Goal: Transaction & Acquisition: Purchase product/service

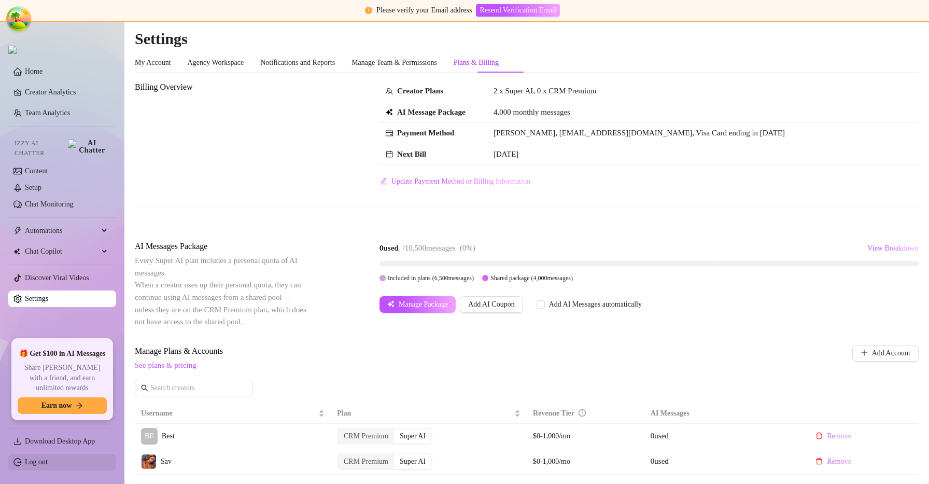
click at [38, 463] on link "Log out" at bounding box center [36, 462] width 23 height 8
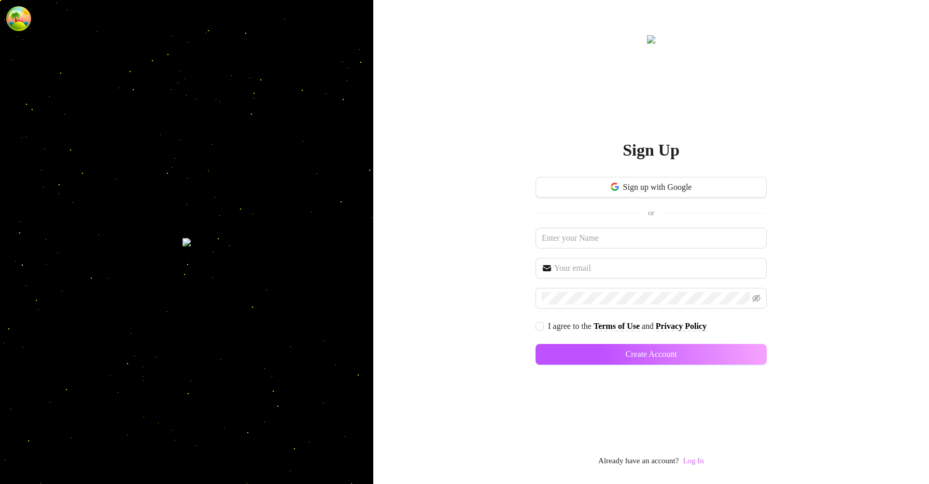
click at [693, 464] on link "Log In" at bounding box center [693, 460] width 21 height 8
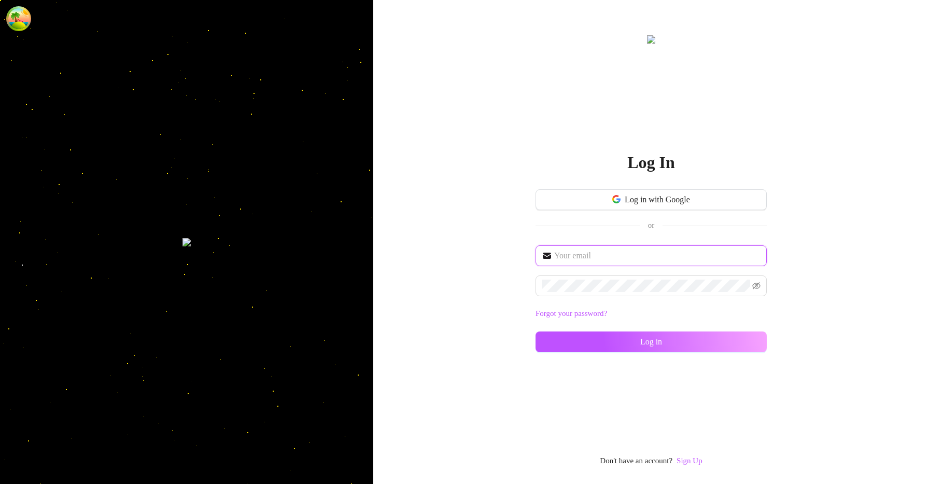
click at [653, 254] on input "text" at bounding box center [657, 255] width 206 height 12
type input "[EMAIL_ADDRESS][DOMAIN_NAME]"
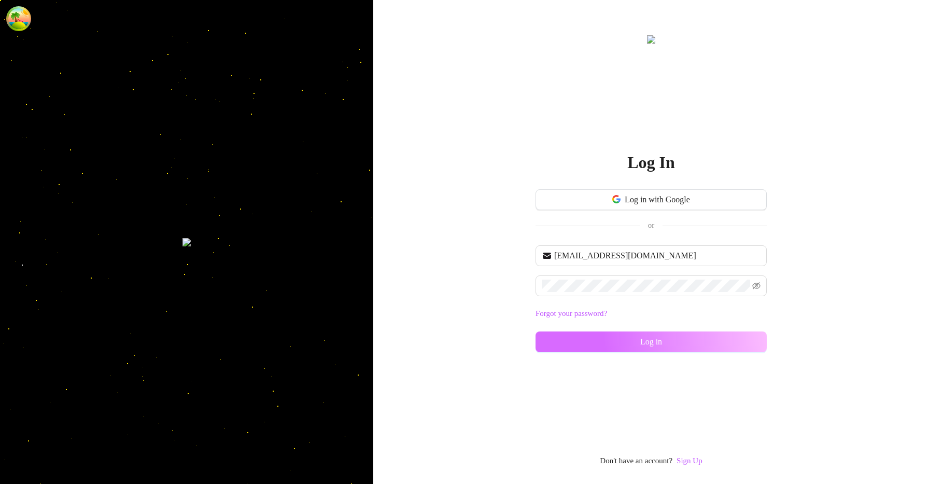
click at [732, 346] on button "Log in" at bounding box center [651, 341] width 231 height 21
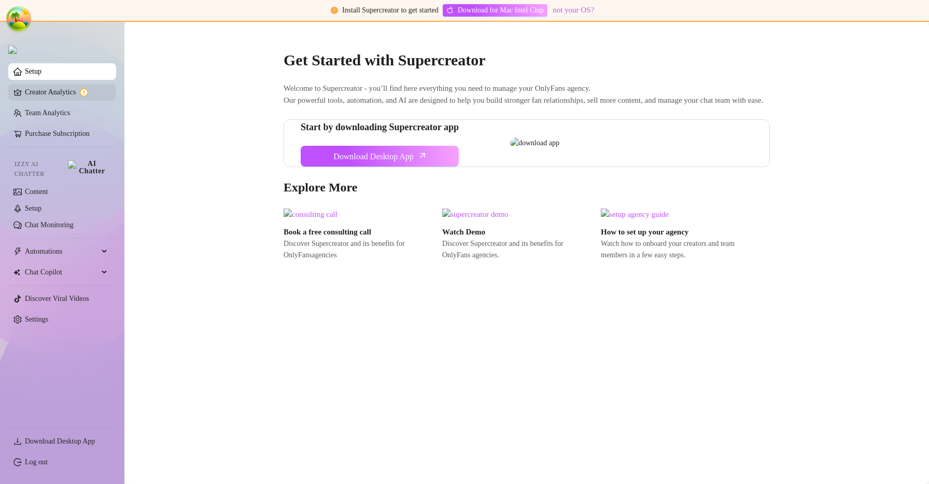
click at [61, 96] on link "Creator Analytics" at bounding box center [66, 92] width 83 height 17
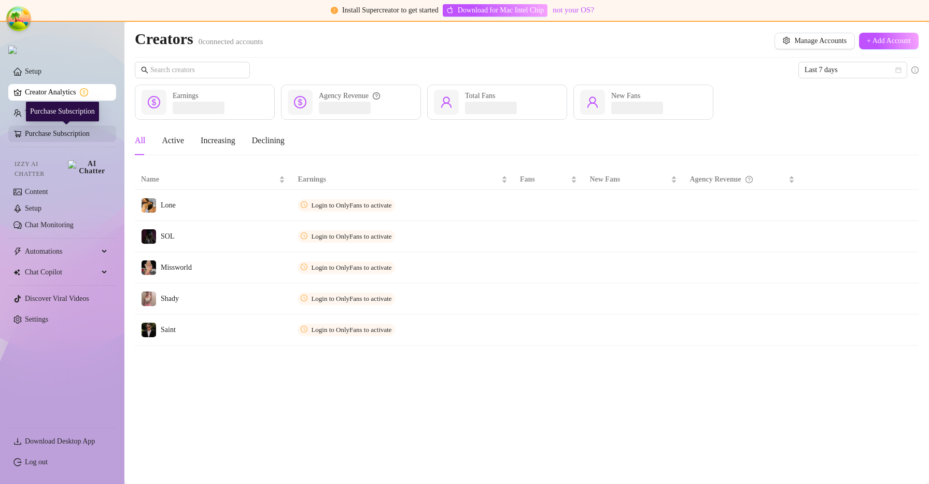
click at [74, 134] on link "Purchase Subscription" at bounding box center [66, 133] width 83 height 17
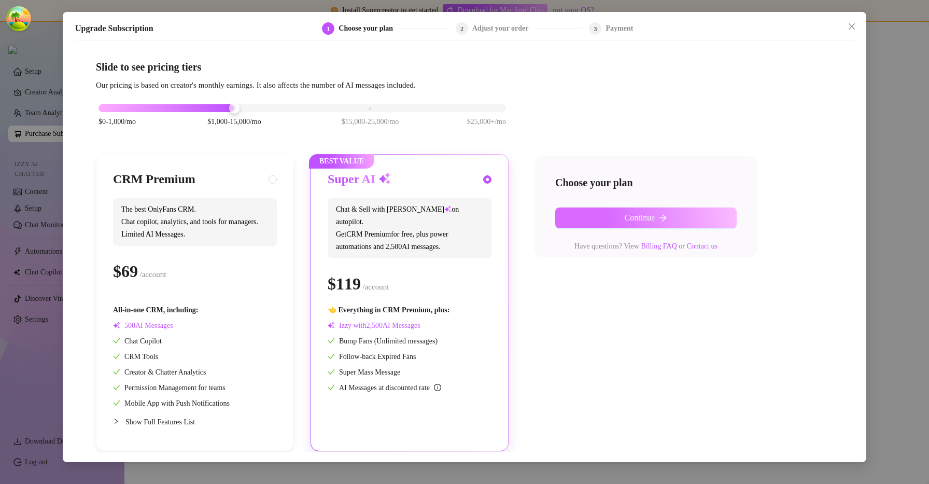
click at [582, 212] on button "Continue" at bounding box center [645, 217] width 181 height 21
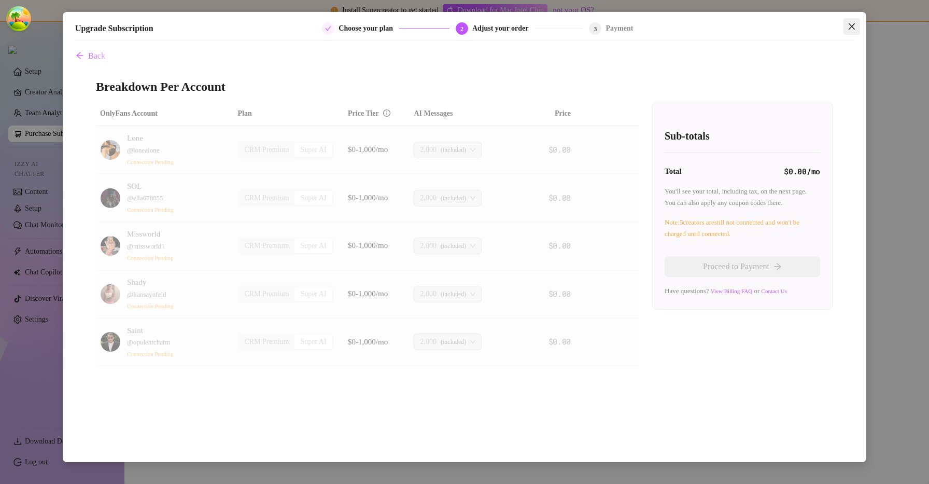
click at [852, 21] on button "Close" at bounding box center [851, 26] width 17 height 17
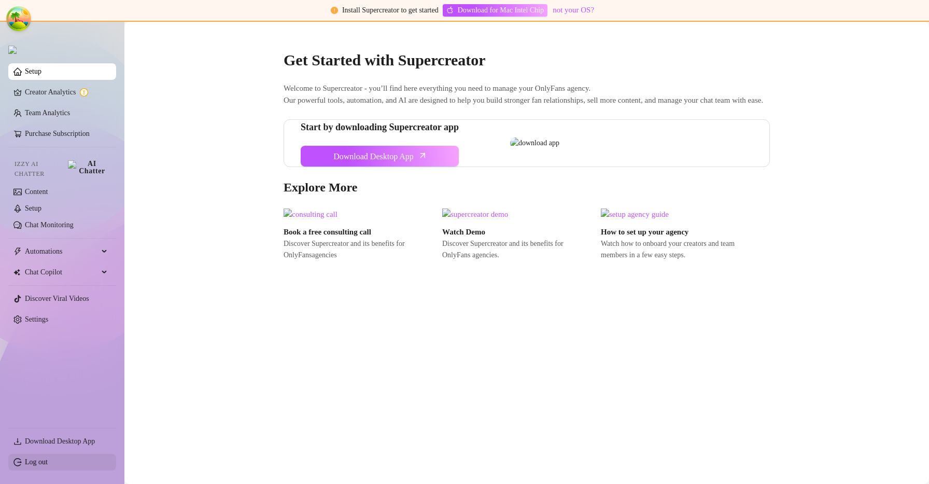
click at [48, 466] on link "Log out" at bounding box center [36, 462] width 23 height 8
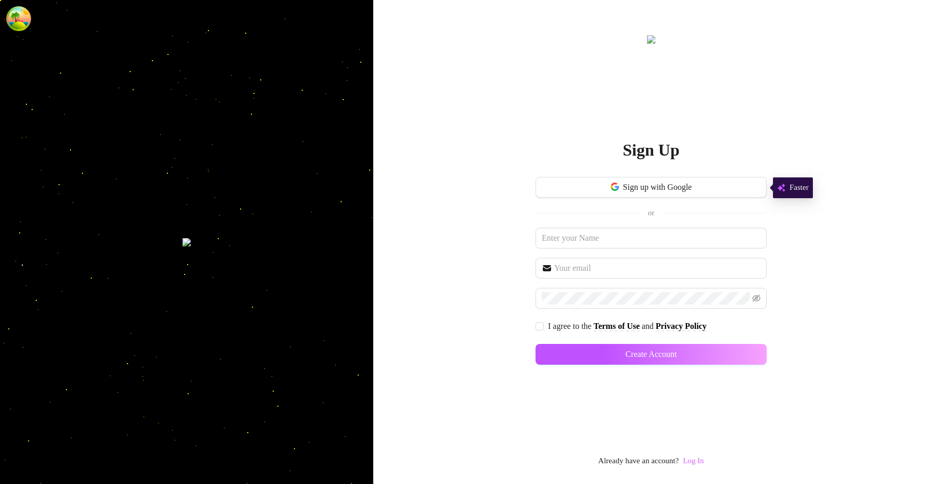
click at [697, 458] on link "Log In" at bounding box center [693, 460] width 21 height 8
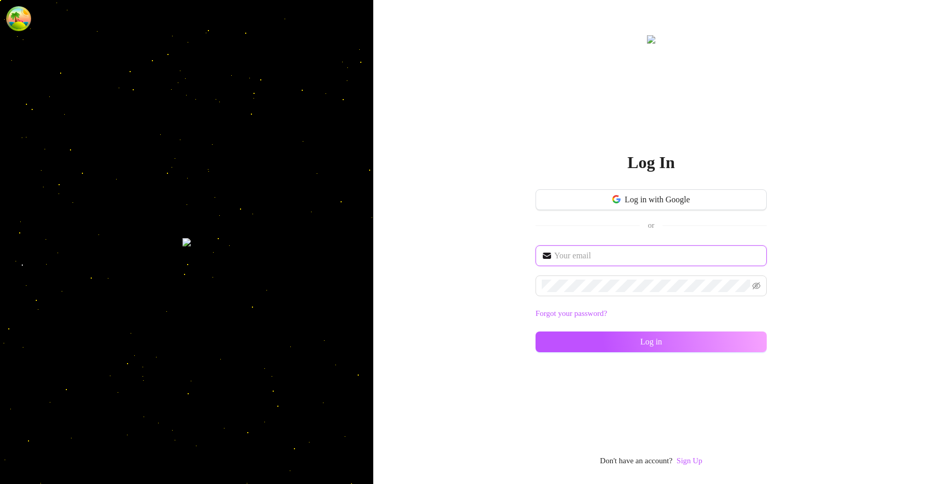
click at [665, 252] on input "text" at bounding box center [657, 255] width 206 height 12
type input "[EMAIL_ADDRESS][DOMAIN_NAME]"
click at [536, 331] on button "Log in" at bounding box center [651, 341] width 231 height 21
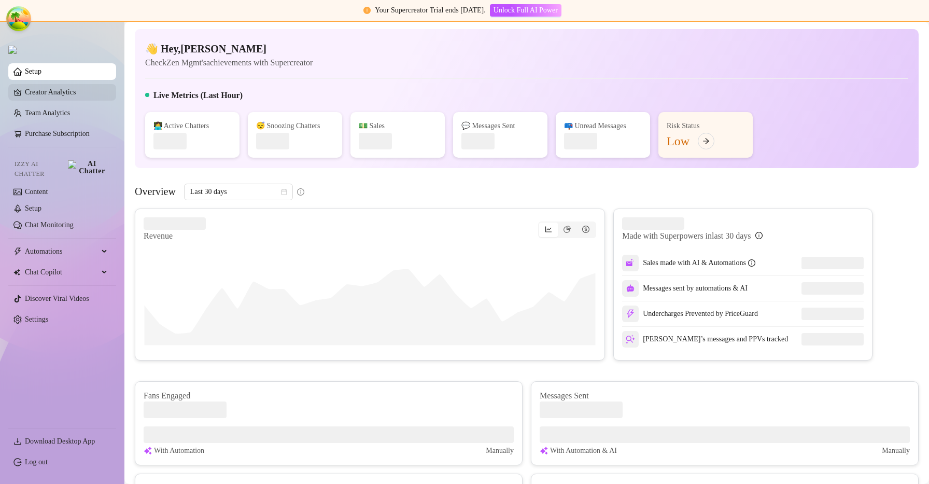
click at [76, 88] on link "Creator Analytics" at bounding box center [66, 92] width 83 height 17
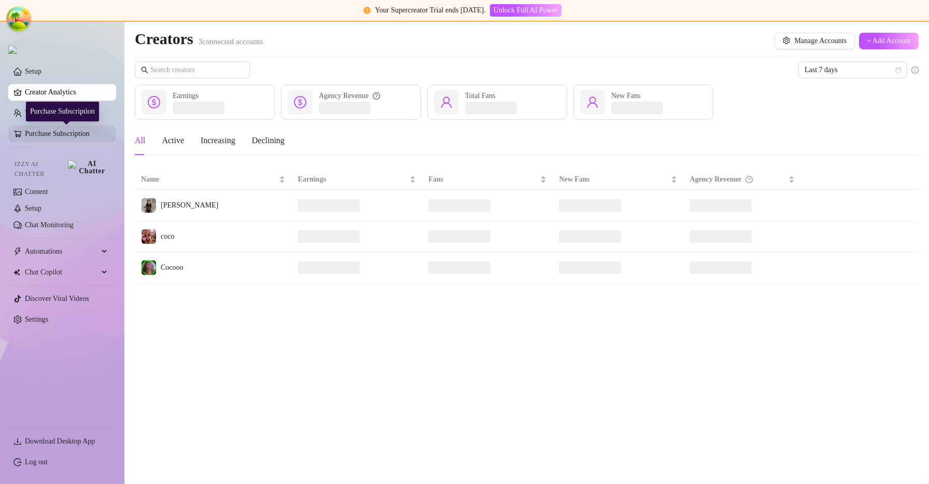
click at [60, 135] on link "Purchase Subscription" at bounding box center [66, 133] width 83 height 17
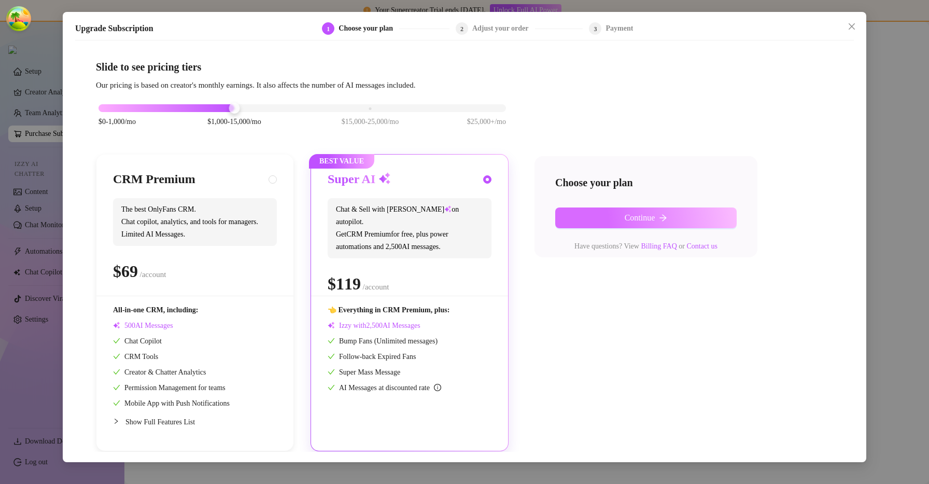
click at [590, 221] on button "Continue" at bounding box center [645, 217] width 181 height 21
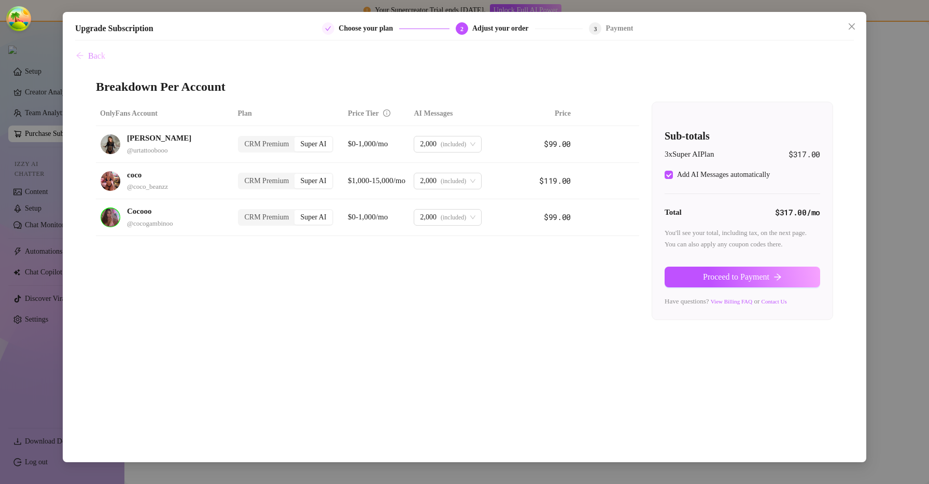
click at [105, 55] on span "Back" at bounding box center [96, 55] width 17 height 9
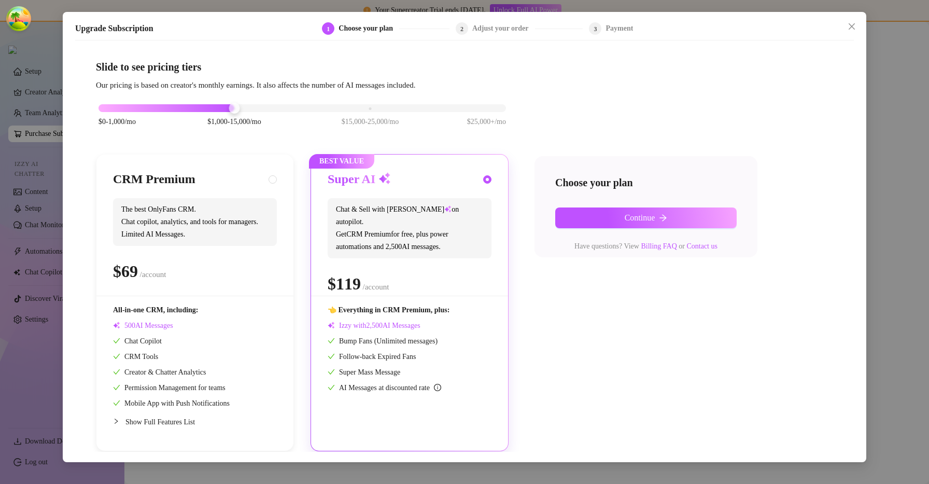
click at [317, 224] on div "BEST VALUE Super AI Chat & Sell with Izzy on autopilot. Get CRM Premium for fre…" at bounding box center [409, 302] width 197 height 296
click at [266, 199] on span "The best OnlyFans CRM. Chat copilot, analytics, and tools for managers. Limited…" at bounding box center [195, 222] width 164 height 48
radio input "true"
radio input "false"
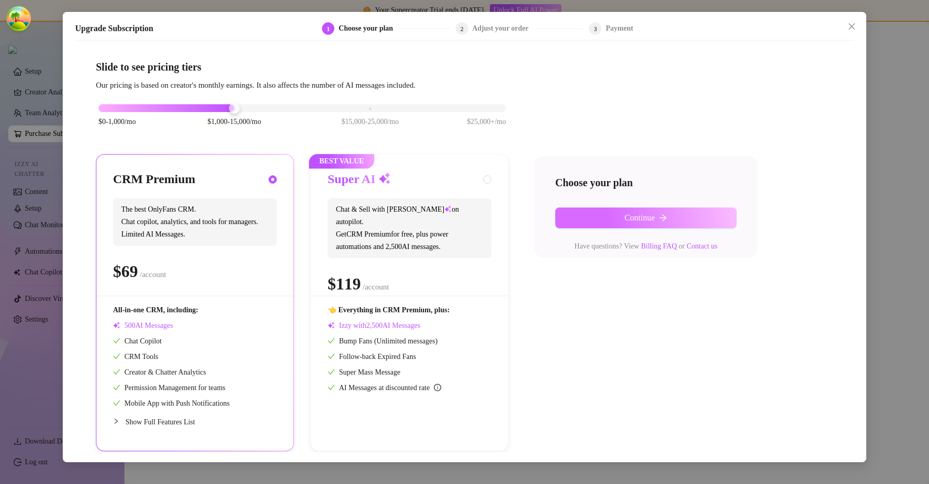
click at [644, 227] on button "Continue" at bounding box center [645, 217] width 181 height 21
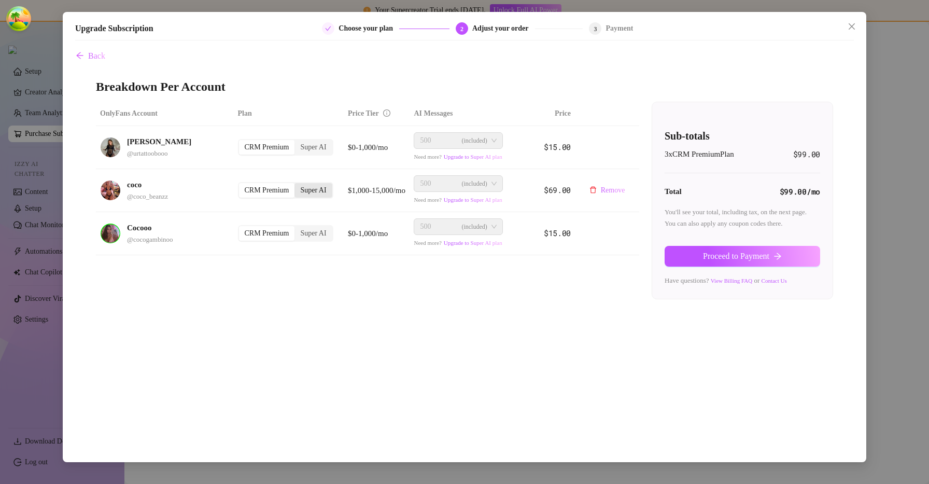
click at [322, 192] on div "Super AI" at bounding box center [312, 190] width 37 height 15
click at [297, 185] on input "Super AI" at bounding box center [297, 185] width 0 height 0
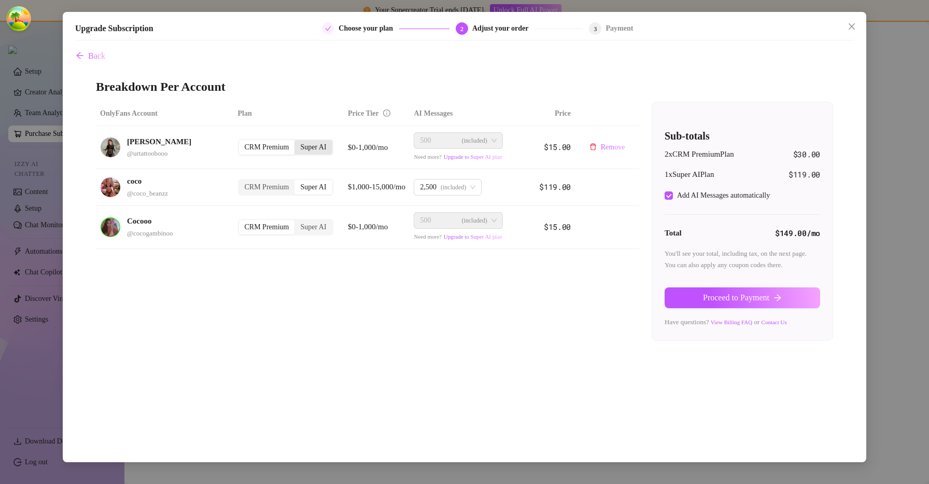
click at [317, 147] on div "Super AI" at bounding box center [312, 147] width 37 height 15
click at [297, 142] on input "Super AI" at bounding box center [297, 142] width 0 height 0
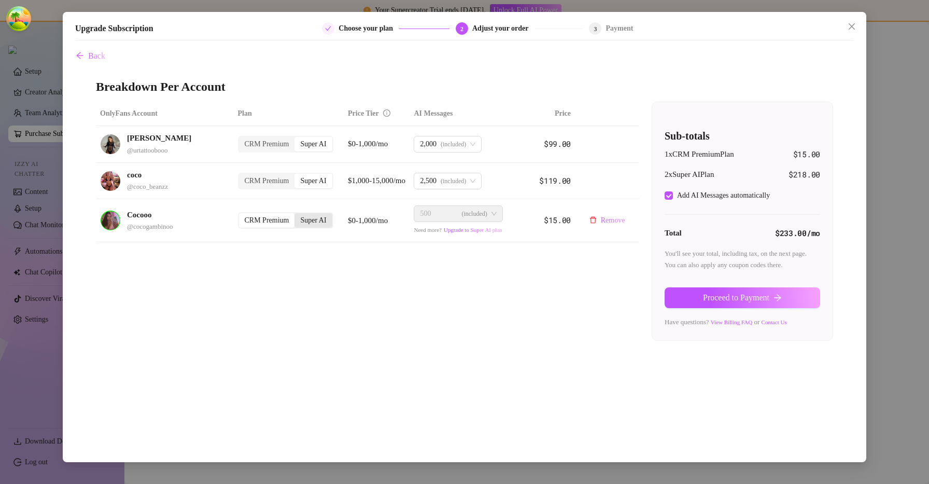
click at [315, 216] on div "Super AI" at bounding box center [312, 220] width 37 height 15
click at [297, 215] on input "Super AI" at bounding box center [297, 215] width 0 height 0
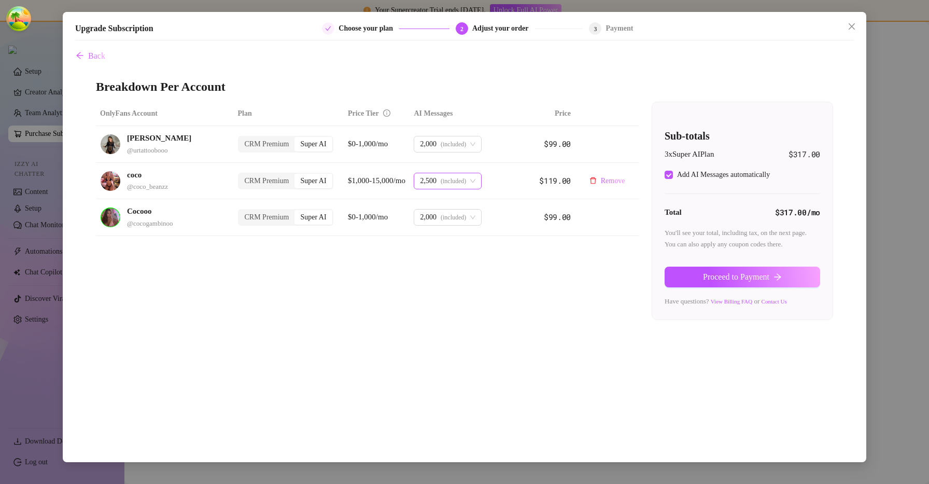
click at [460, 187] on span "(included)" at bounding box center [453, 181] width 25 height 16
click at [341, 305] on div "OnlyFans Account Plan Price Tier AI Messages Price Kylie @ urtattoobooo CRM Pre…" at bounding box center [464, 211] width 737 height 218
click at [447, 141] on span "(included)" at bounding box center [453, 144] width 25 height 16
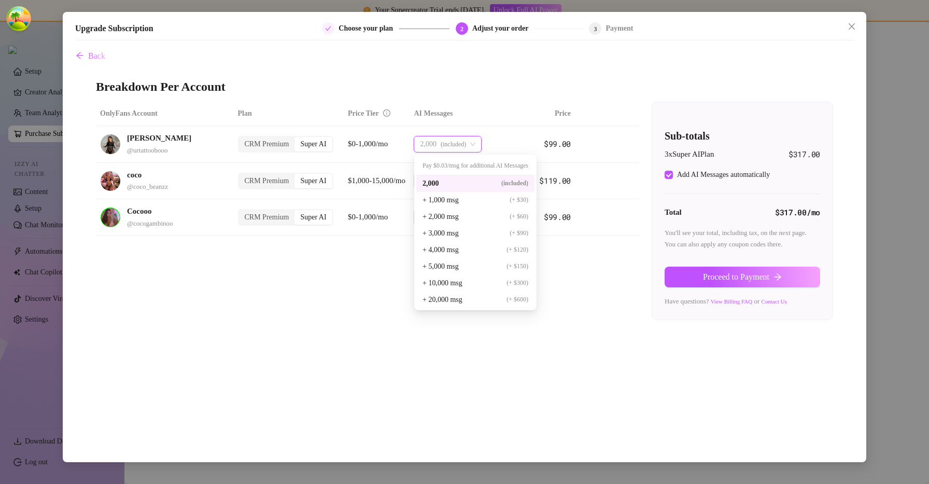
click at [361, 274] on div "OnlyFans Account Plan Price Tier AI Messages Price Kylie @ urtattoobooo CRM Pre…" at bounding box center [464, 211] width 737 height 218
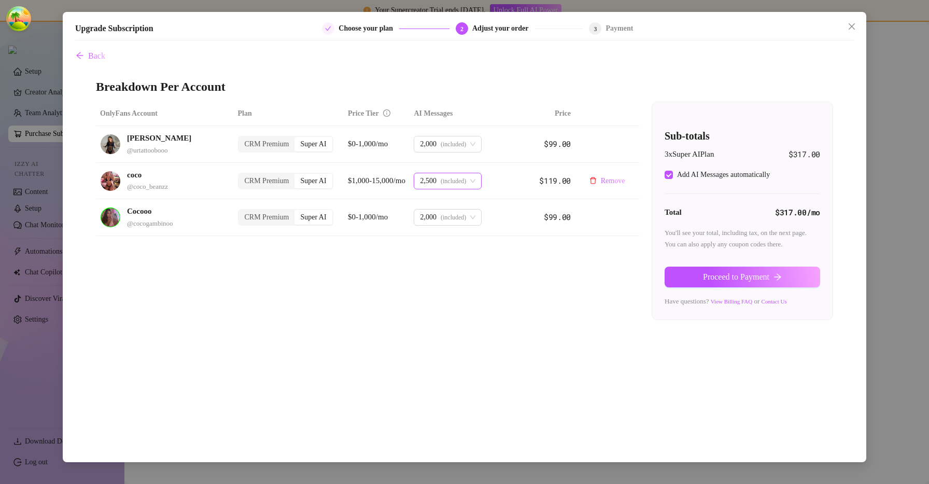
click at [432, 176] on span "2,500" at bounding box center [428, 181] width 17 height 16
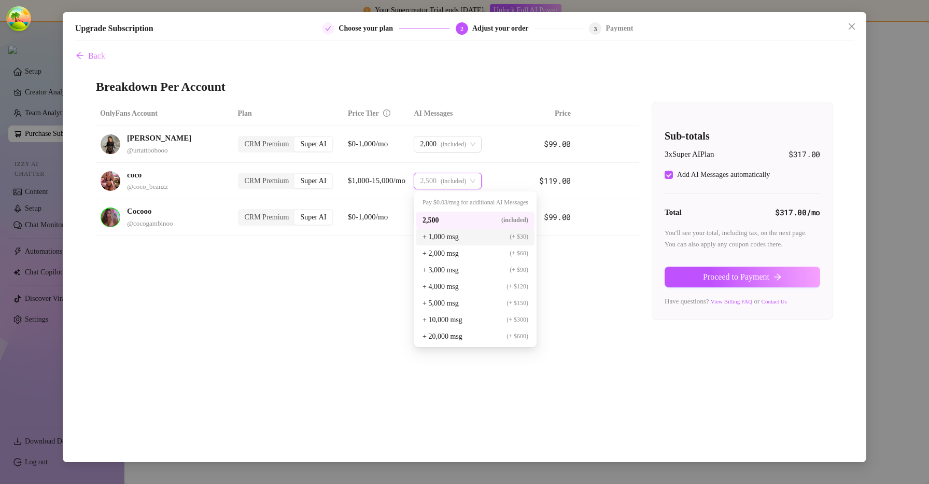
click at [435, 235] on span "+ 1,000 msg" at bounding box center [441, 236] width 36 height 11
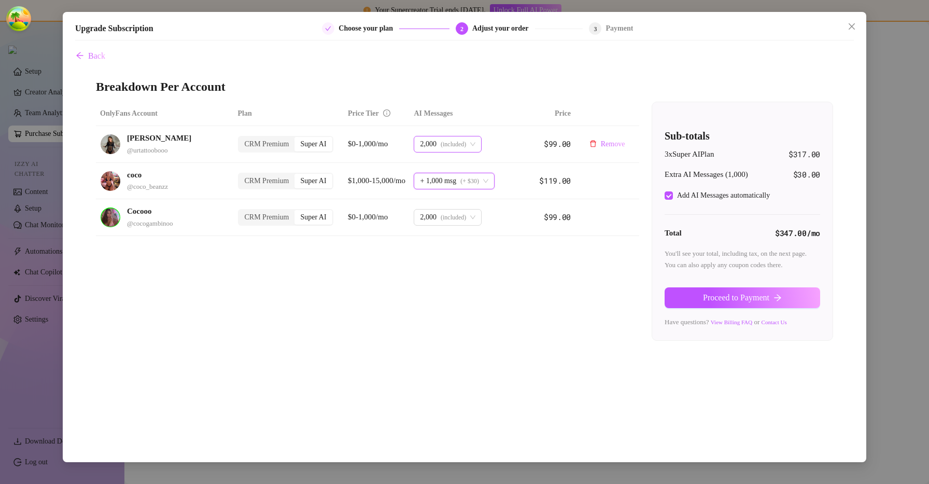
click at [444, 149] on span "(included)" at bounding box center [453, 144] width 25 height 16
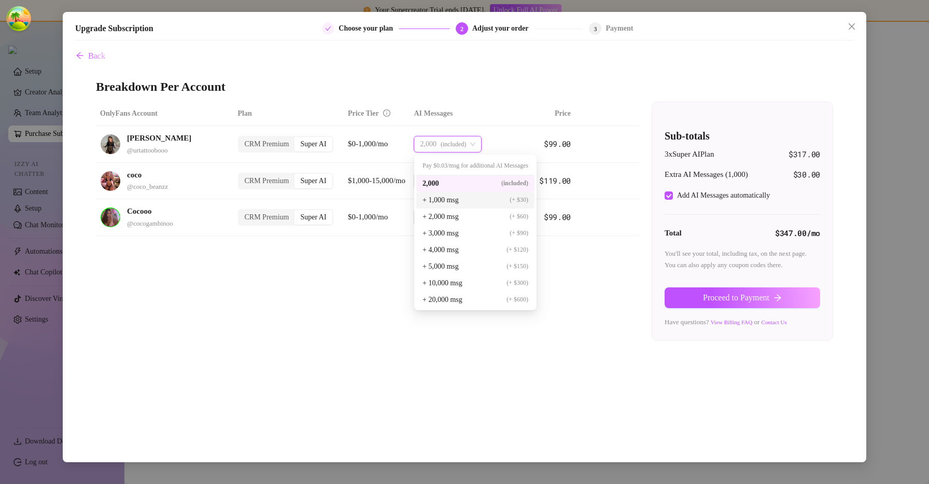
click at [435, 203] on span "+ 1,000 msg" at bounding box center [441, 199] width 36 height 11
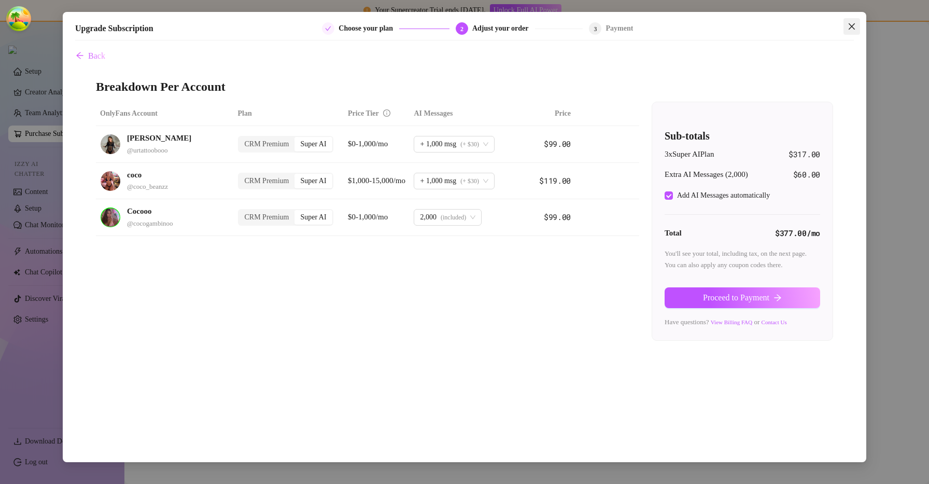
click at [852, 29] on icon "close" at bounding box center [852, 26] width 8 height 8
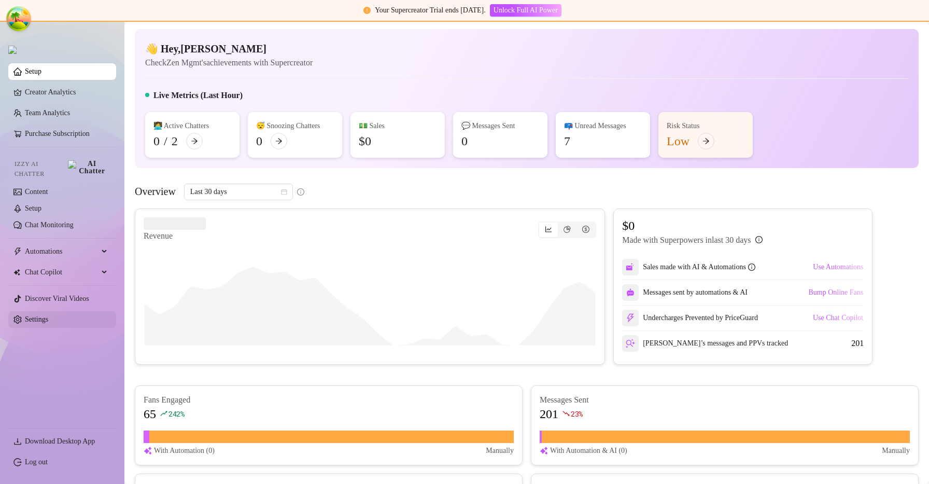
click at [35, 316] on link "Settings" at bounding box center [36, 319] width 23 height 8
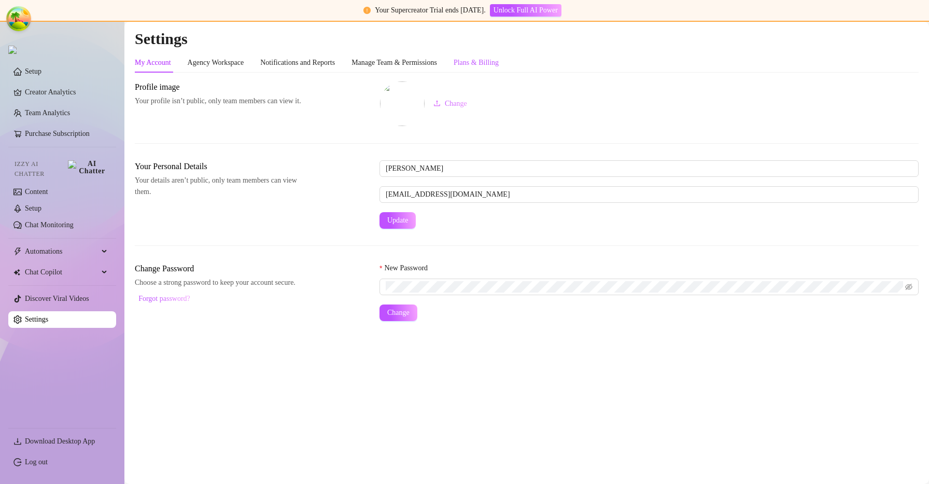
click at [483, 58] on div "Plans & Billing" at bounding box center [476, 62] width 45 height 11
